Goal: Task Accomplishment & Management: Use online tool/utility

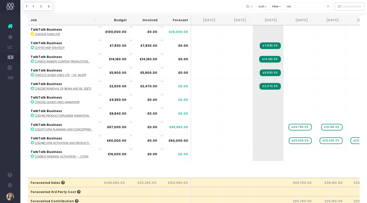
scroll to position [0, 61]
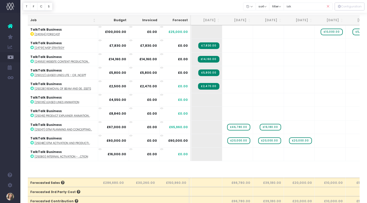
click at [327, 6] on icon at bounding box center [328, 6] width 9 height 10
click at [308, 6] on input "talk" at bounding box center [308, 7] width 49 height 8
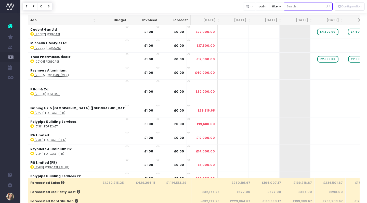
drag, startPoint x: 286, startPoint y: 5, endPoint x: 290, endPoint y: 6, distance: 4.1
click at [285, 5] on div "Clear Filters Hide [DATE] [DATE] [DATE] [DATE] [DATE] [DATE] [DATE] [DATE] [DAT…" at bounding box center [287, 6] width 89 height 10
click at [296, 6] on input "text" at bounding box center [308, 7] width 49 height 8
type input "PROMAT"
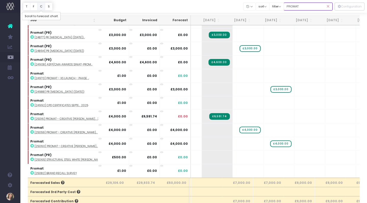
scroll to position [16, 0]
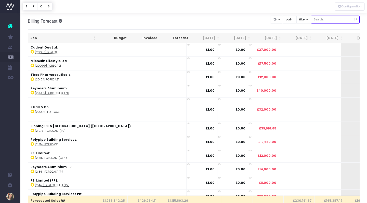
click at [328, 19] on input "text" at bounding box center [335, 20] width 49 height 8
type input "promat"
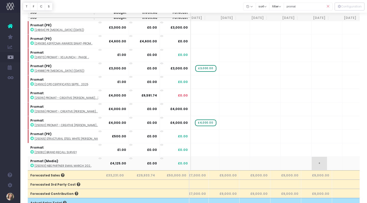
click at [312, 162] on span "+" at bounding box center [319, 162] width 15 height 13
click at [323, 141] on body "Oh my... this is bad. wayahead wasn't able to load this page. Please contact su…" at bounding box center [183, 76] width 367 height 203
click at [326, 168] on td "+ £4,125.00" at bounding box center [327, 163] width 31 height 14
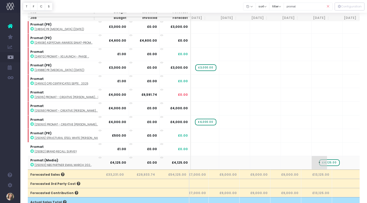
click at [312, 163] on span "+" at bounding box center [319, 162] width 15 height 13
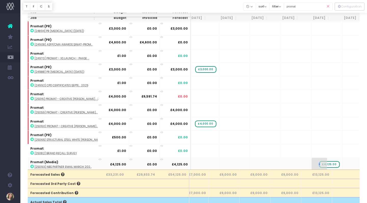
click at [312, 163] on span "+" at bounding box center [319, 163] width 15 height 13
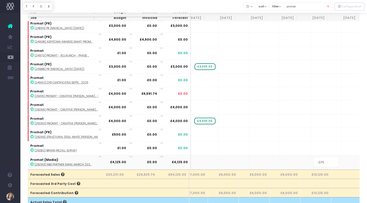
type input "-3750"
click at [310, 128] on body "Oh my... this is bad. wayahead wasn't able to load this page. Please contact su…" at bounding box center [183, 75] width 367 height 203
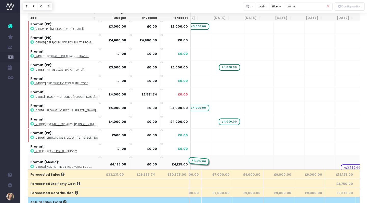
drag, startPoint x: 344, startPoint y: 161, endPoint x: 196, endPoint y: 160, distance: 148.3
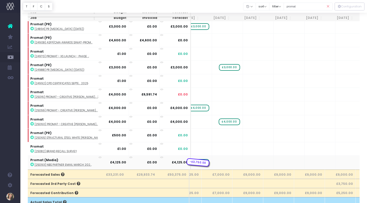
drag, startPoint x: 345, startPoint y: 162, endPoint x: 199, endPoint y: 167, distance: 146.4
